Goal: Transaction & Acquisition: Purchase product/service

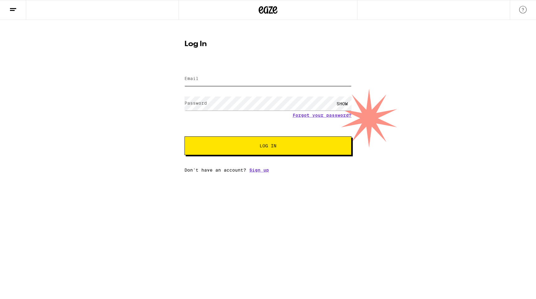
type input "[EMAIL_ADDRESS][DOMAIN_NAME]"
click at [268, 146] on button "Log In" at bounding box center [268, 146] width 167 height 19
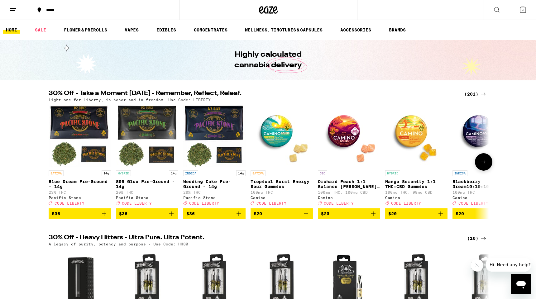
click at [171, 216] on icon "Add to bag" at bounding box center [171, 214] width 4 height 4
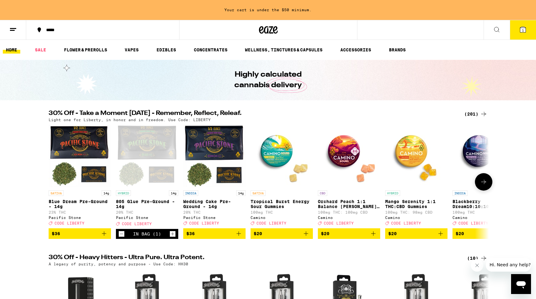
click at [171, 238] on icon "Increment" at bounding box center [173, 233] width 6 height 7
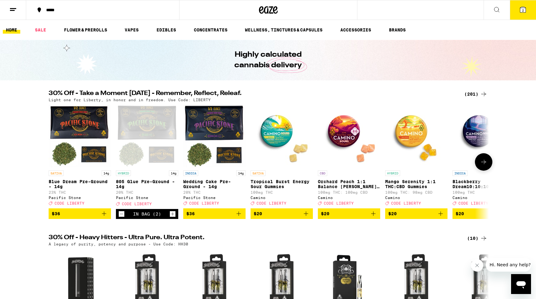
click at [173, 216] on icon "Increment" at bounding box center [172, 214] width 3 height 3
click at [121, 218] on icon "Decrement" at bounding box center [122, 213] width 6 height 7
click at [521, 8] on icon at bounding box center [523, 10] width 6 height 6
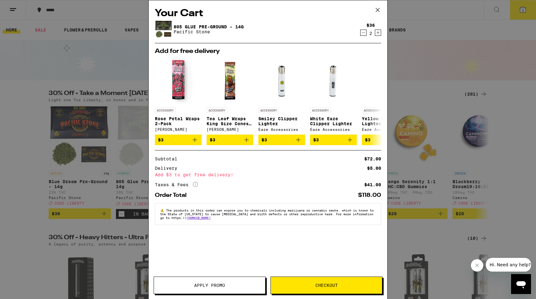
click at [291, 281] on button "Checkout" at bounding box center [327, 285] width 112 height 17
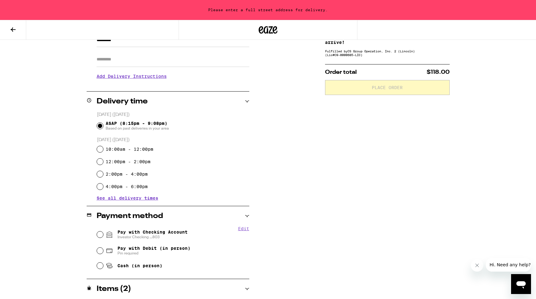
scroll to position [101, 0]
